Goal: Task Accomplishment & Management: Use online tool/utility

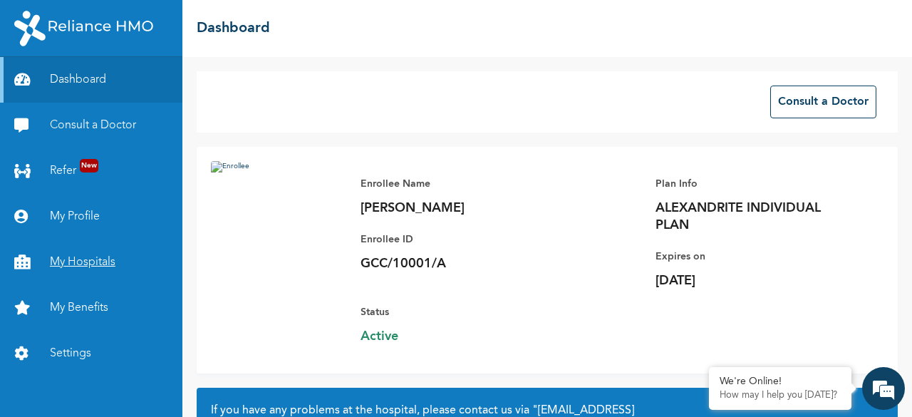
click at [78, 266] on link "My Hospitals" at bounding box center [91, 262] width 182 height 46
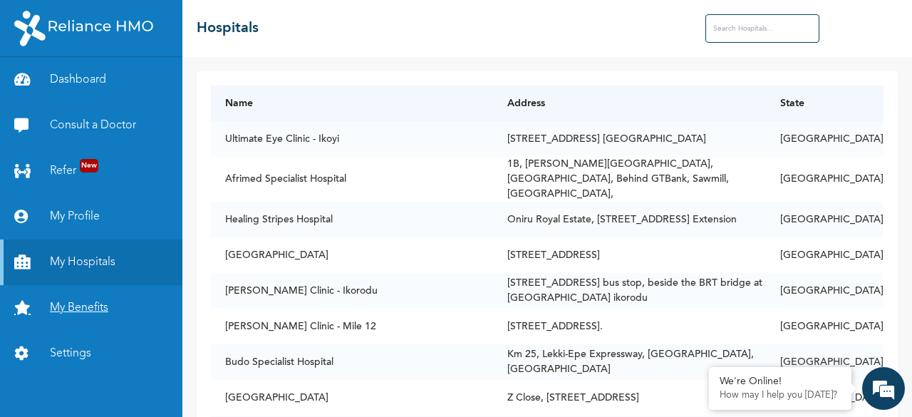
click at [93, 304] on link "My Benefits" at bounding box center [91, 308] width 182 height 46
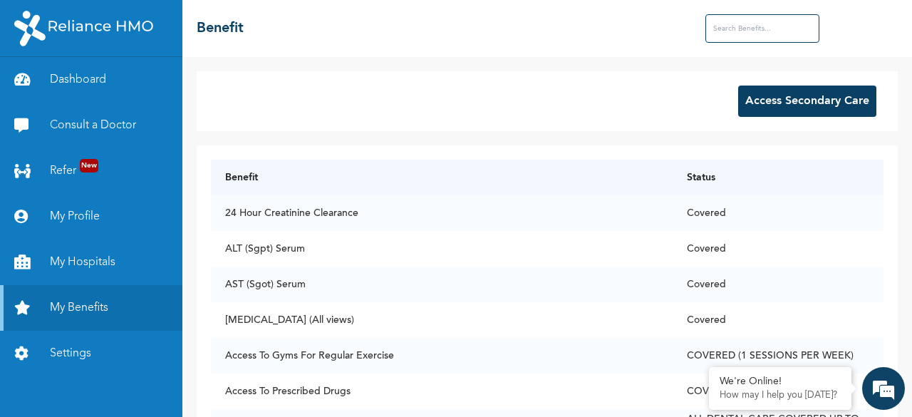
click at [760, 98] on button "Access Secondary Care" at bounding box center [807, 100] width 138 height 31
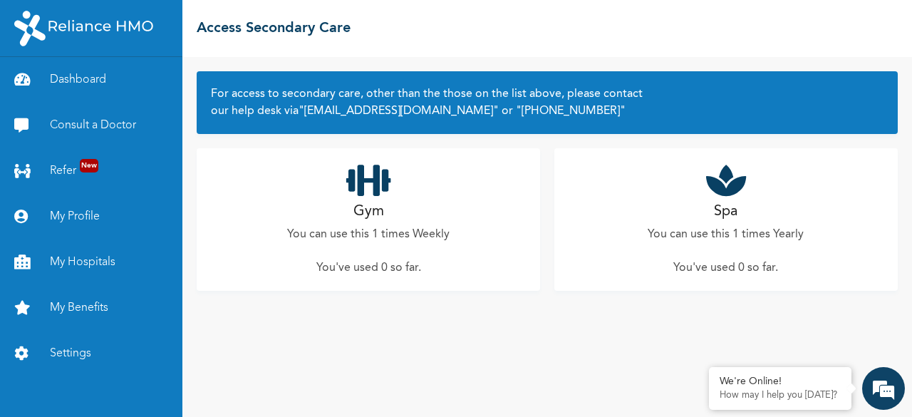
click at [366, 183] on icon at bounding box center [368, 180] width 45 height 36
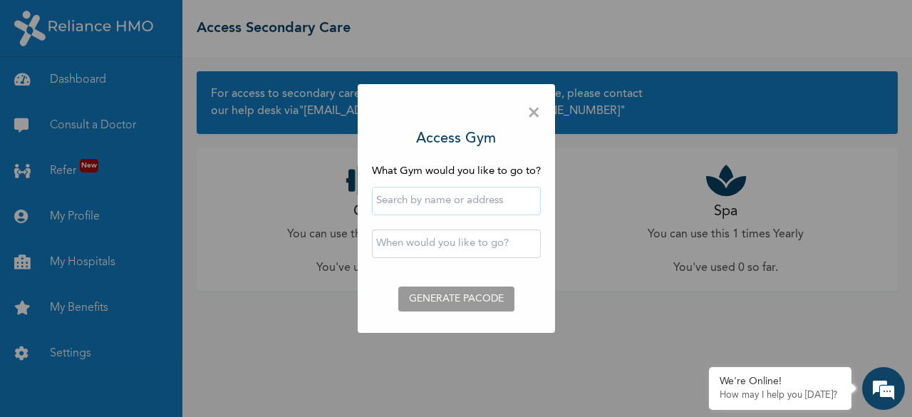
click at [435, 200] on input "text" at bounding box center [456, 201] width 169 height 28
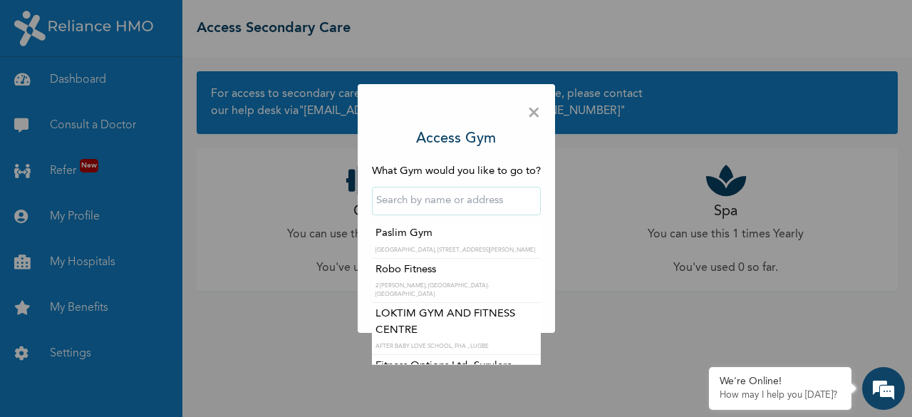
type input "f"
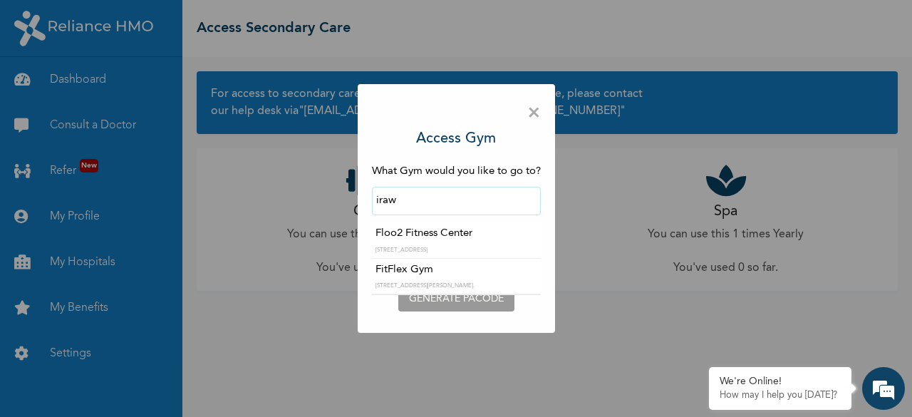
type input "Floo2 Fitness Center"
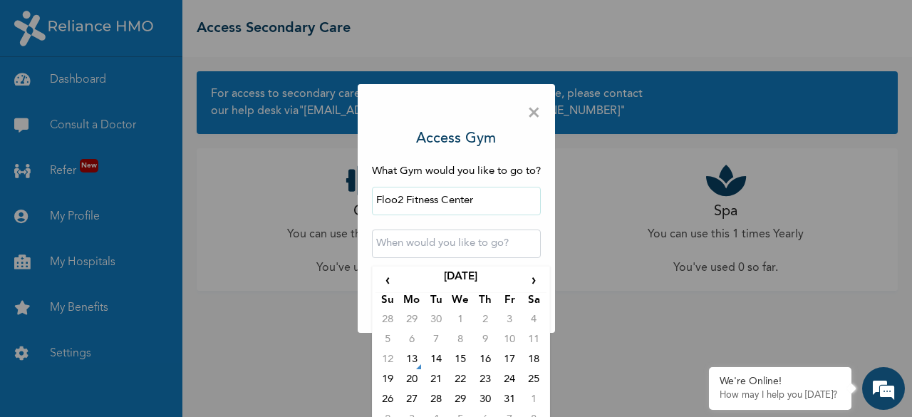
click at [432, 237] on input "text" at bounding box center [456, 243] width 169 height 28
click at [402, 355] on td "13" at bounding box center [412, 362] width 24 height 20
type input "[DATE] 12:00 AM"
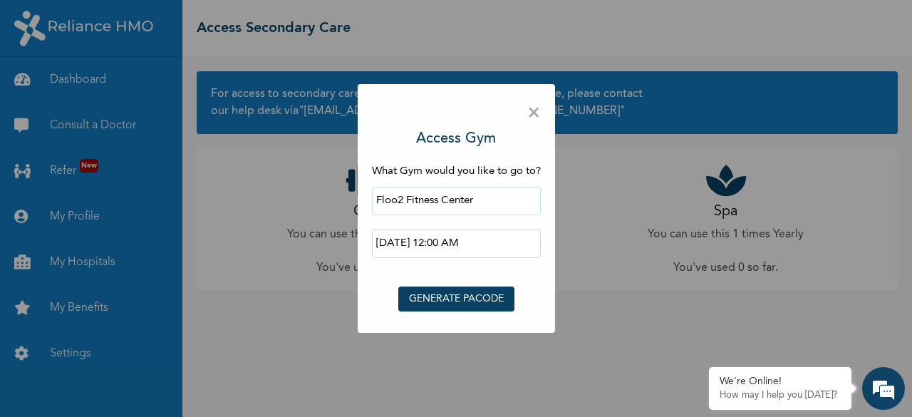
click at [452, 295] on button "GENERATE PACODE" at bounding box center [456, 298] width 116 height 25
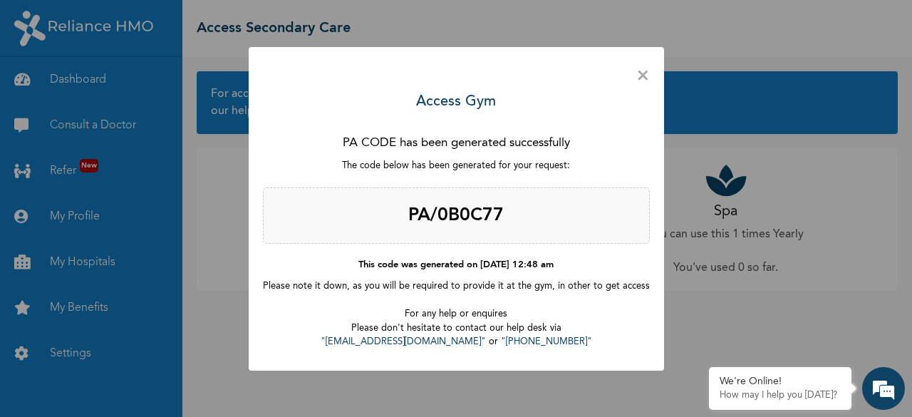
click at [855, 175] on div "× Access Gym PA CODE has been generated successfully The code below has been ge…" at bounding box center [456, 208] width 912 height 417
click at [896, 321] on div "× Access Gym PA CODE has been generated successfully The code below has been ge…" at bounding box center [456, 208] width 912 height 417
